Goal: Browse casually

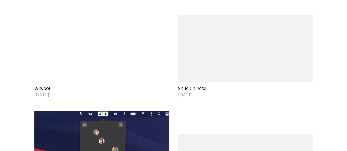
scroll to position [45, 0]
click at [90, 74] on video at bounding box center [101, 48] width 135 height 68
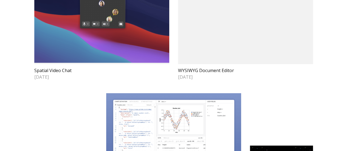
scroll to position [183, 0]
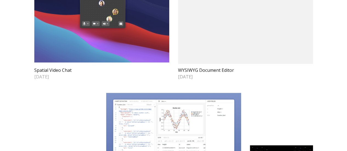
click at [108, 62] on img at bounding box center [101, 18] width 135 height 90
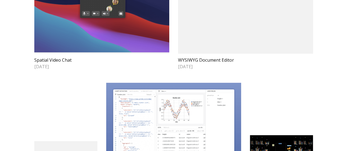
scroll to position [195, 0]
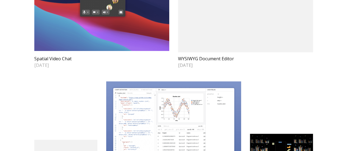
click at [107, 51] on img at bounding box center [101, 7] width 135 height 90
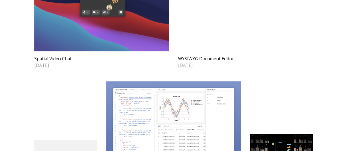
click at [224, 38] on video at bounding box center [245, 19] width 135 height 68
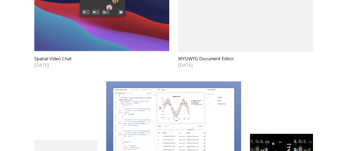
scroll to position [0, 0]
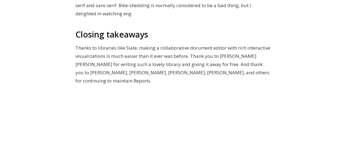
scroll to position [2846, 0]
